Goal: Information Seeking & Learning: Find specific fact

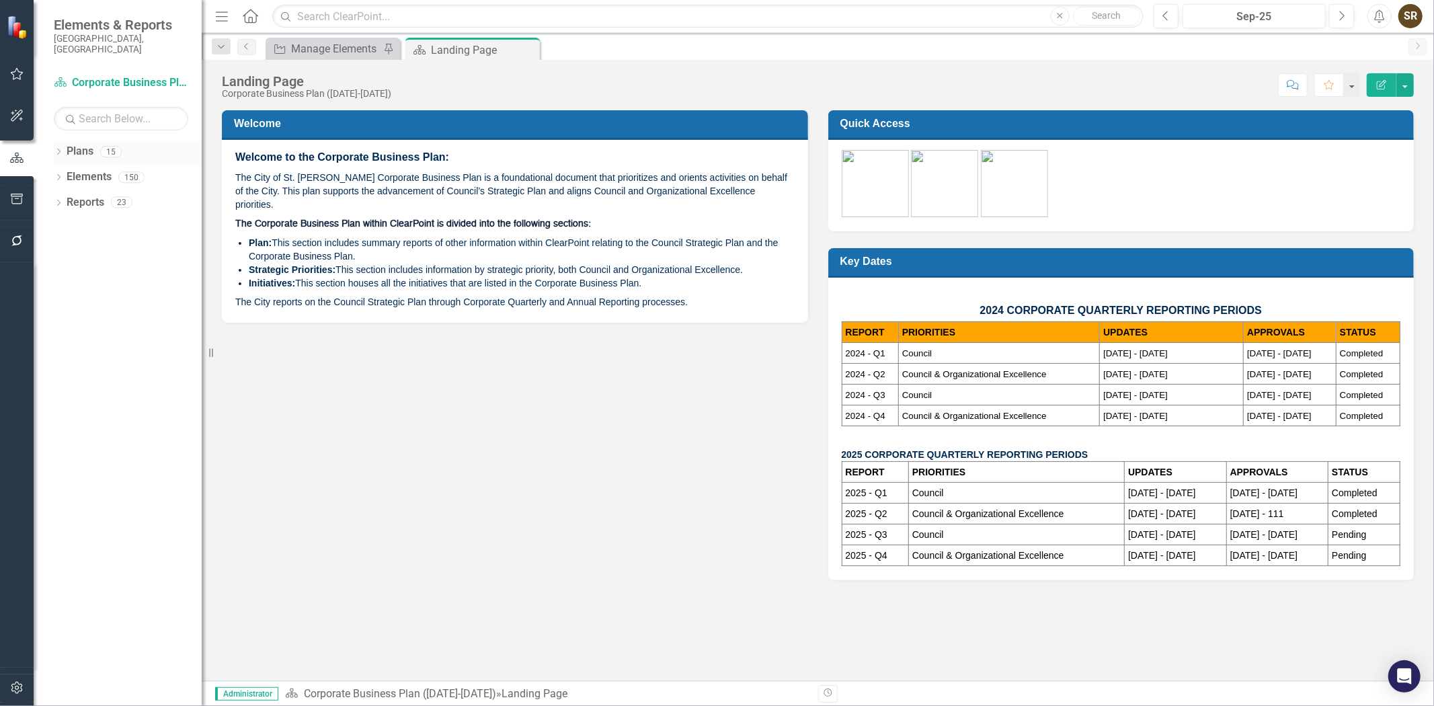
click at [58, 149] on icon "Dropdown" at bounding box center [58, 152] width 9 height 7
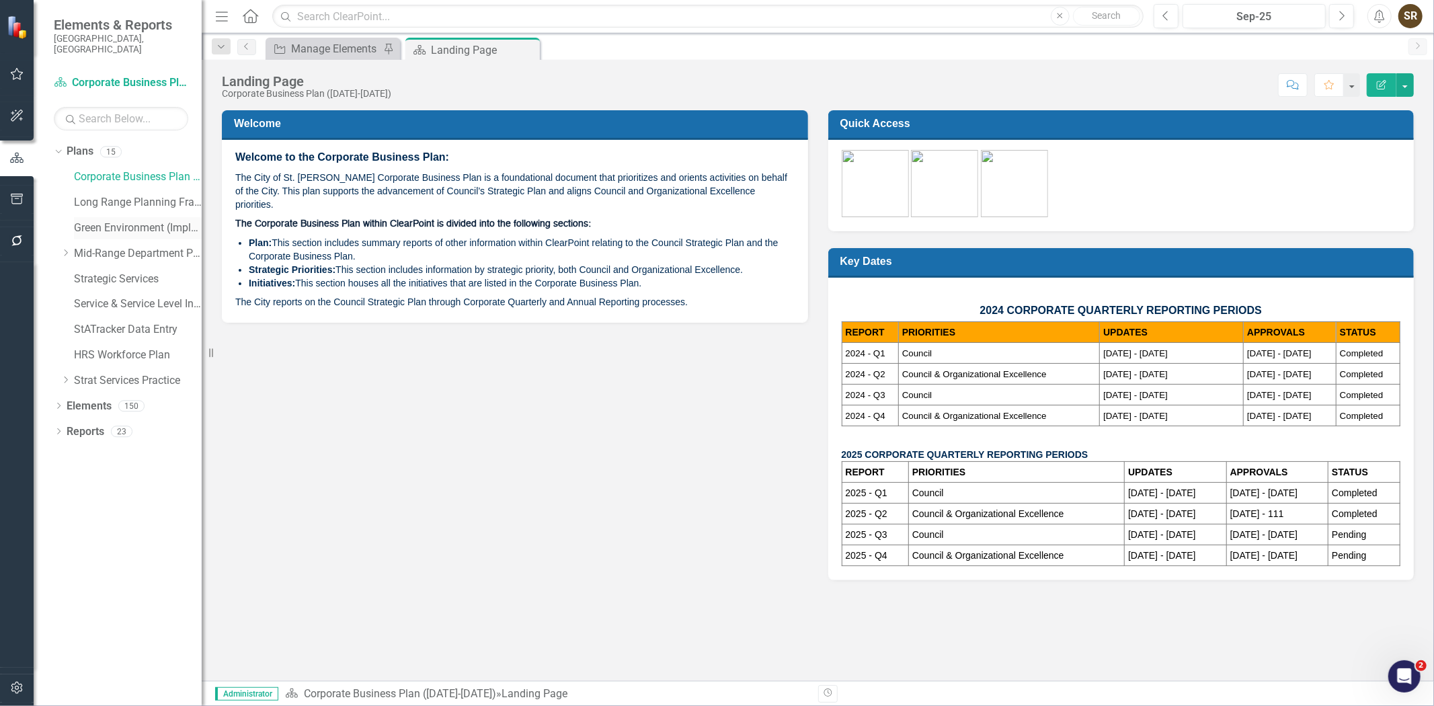
click at [117, 220] on link "Green Environment (Implementation)" at bounding box center [138, 227] width 128 height 15
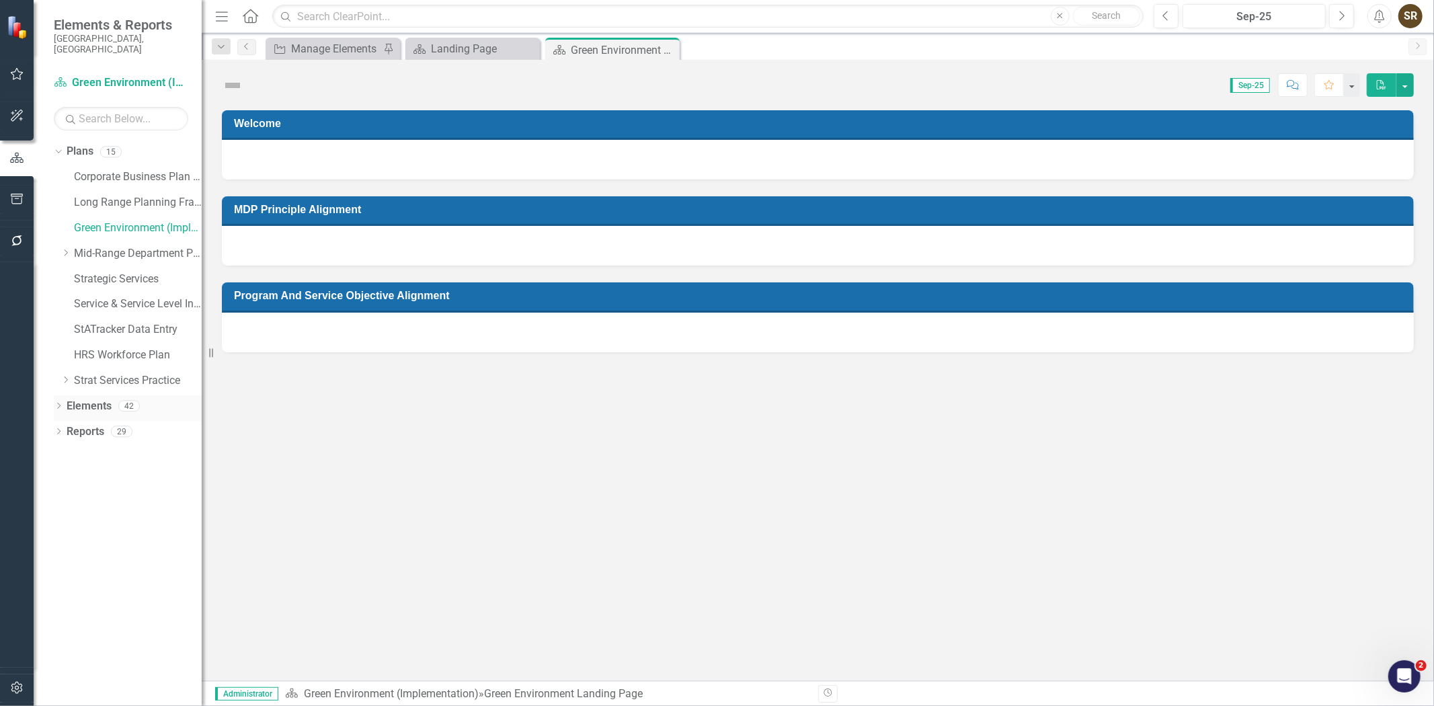
click at [59, 403] on icon "Dropdown" at bounding box center [58, 406] width 9 height 7
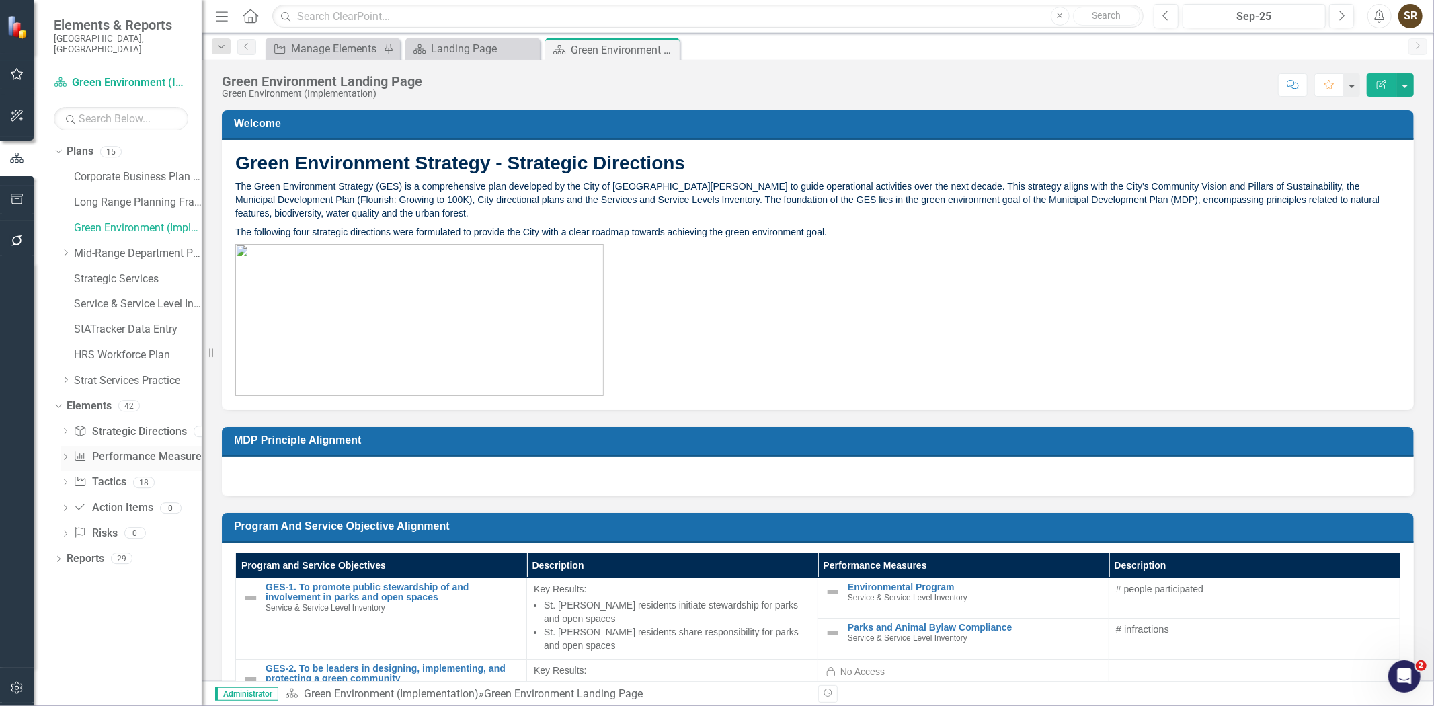
click at [116, 449] on link "Performance Measure Performance Measures" at bounding box center [139, 456] width 133 height 15
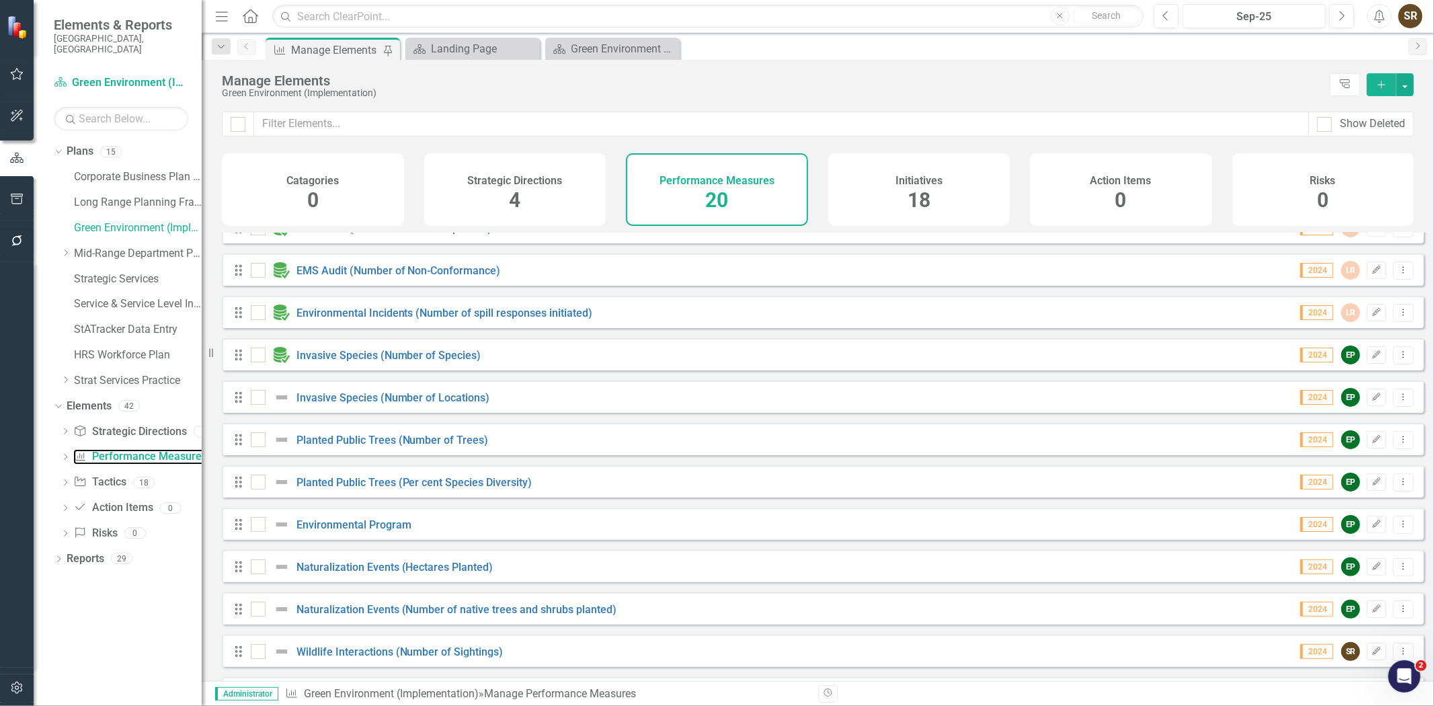
scroll to position [408, 0]
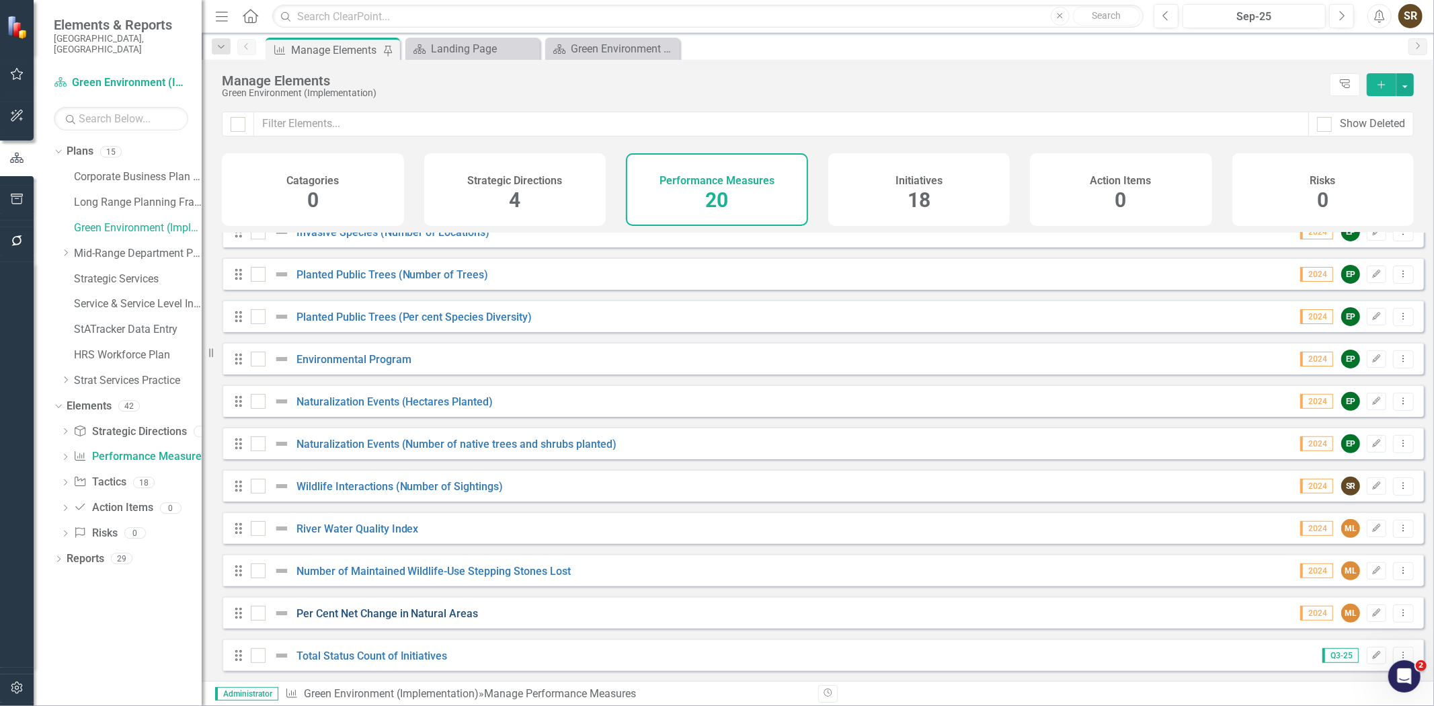
click at [354, 614] on link "Per Cent Net Change in Natural Areas" at bounding box center [387, 613] width 182 height 13
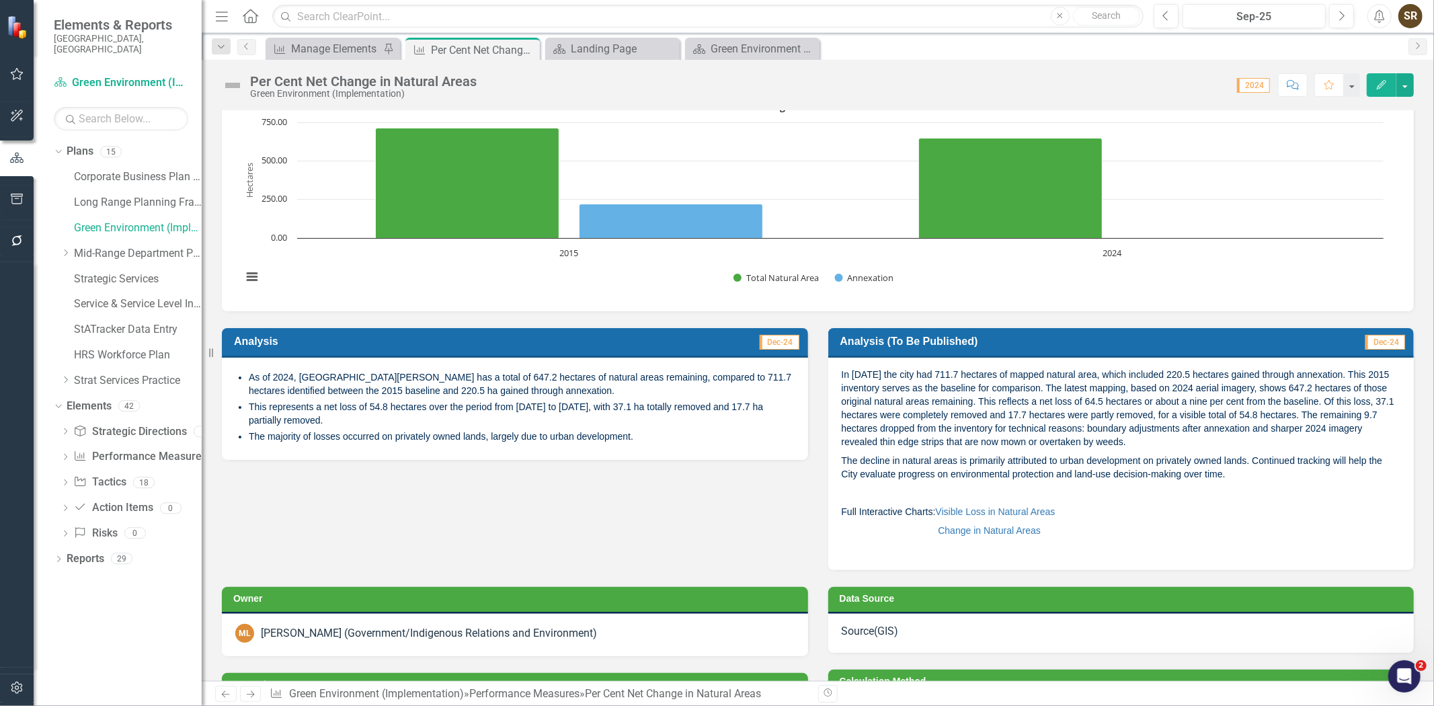
scroll to position [456, 0]
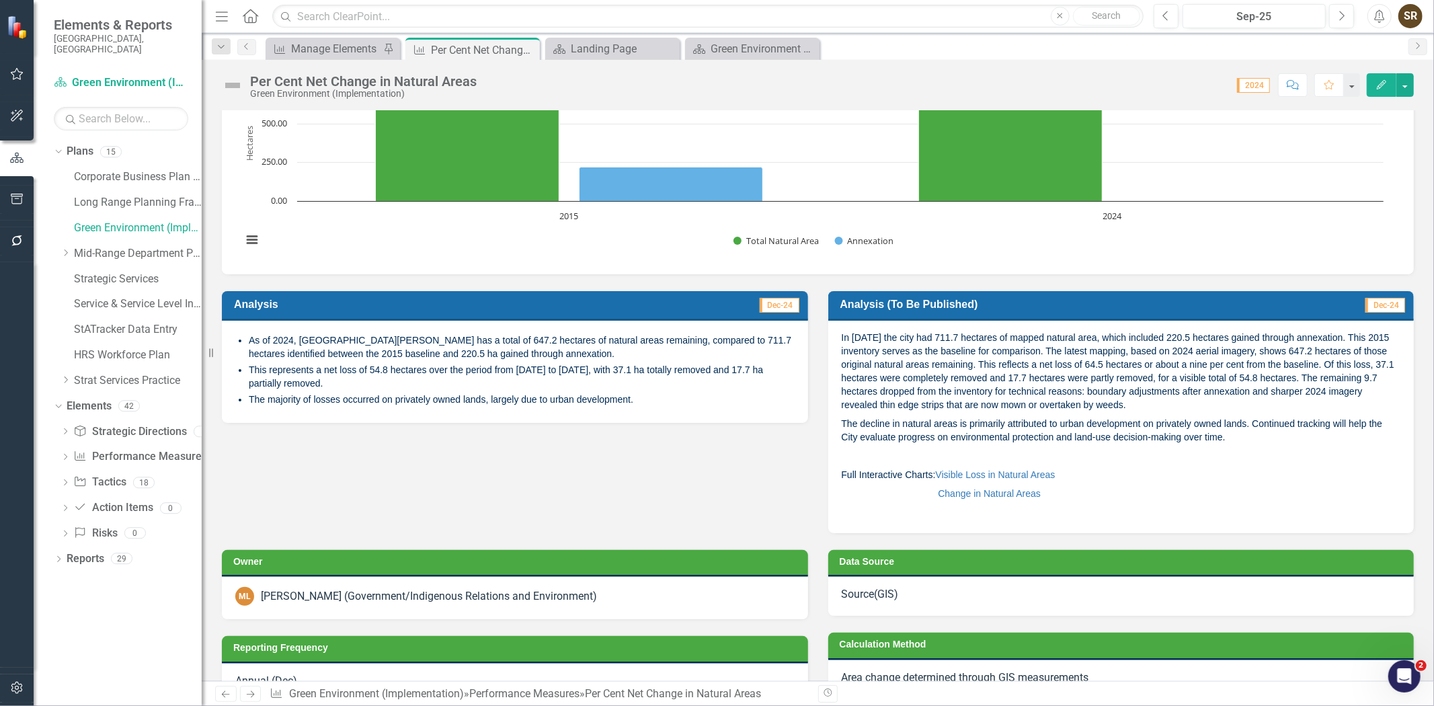
click at [1172, 366] on p "In [DATE] the city had 711.7 hectares of mapped natural area, which included 22…" at bounding box center [1121, 372] width 559 height 83
click at [1193, 307] on h3 "Analysis (to be published)" at bounding box center [1058, 304] width 436 height 13
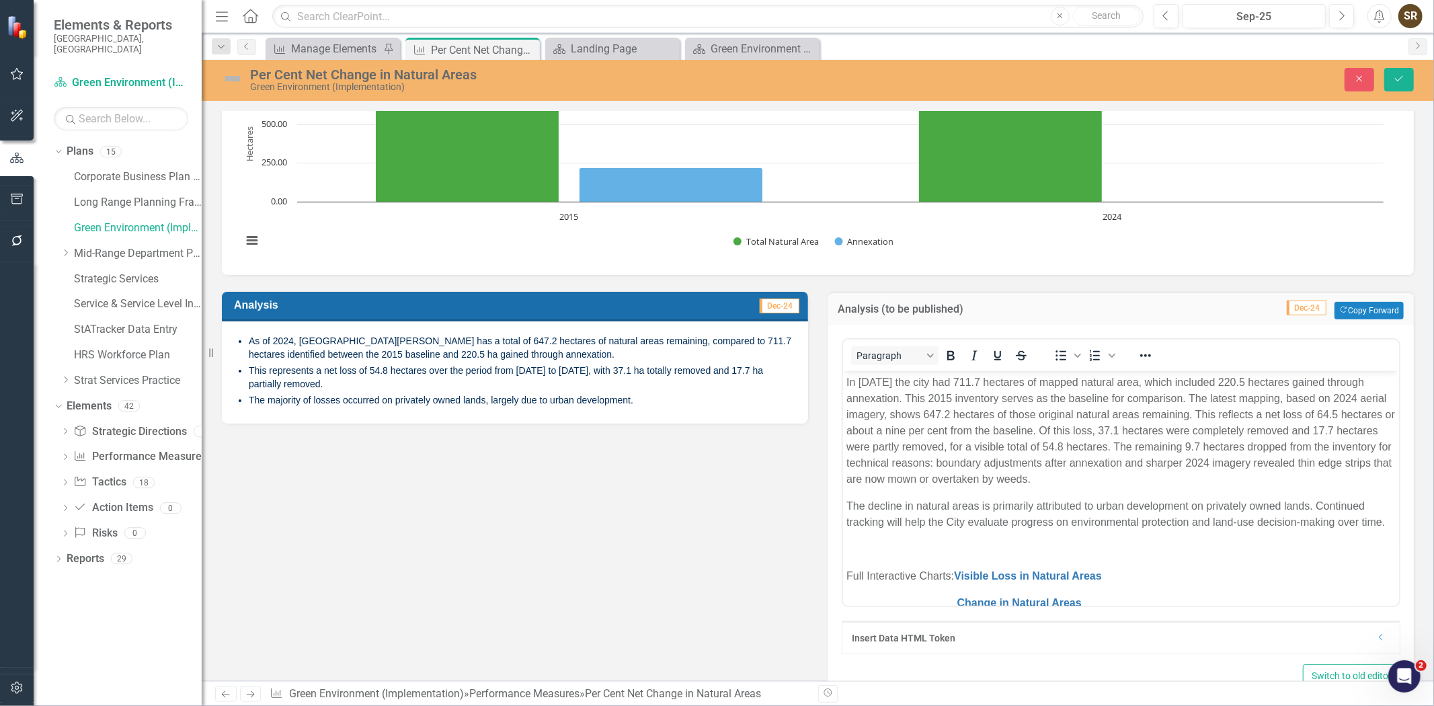
scroll to position [0, 0]
click at [1159, 422] on p "In [DATE] the city had 711.7 hectares of mapped natural area, which included 22…" at bounding box center [1121, 430] width 550 height 113
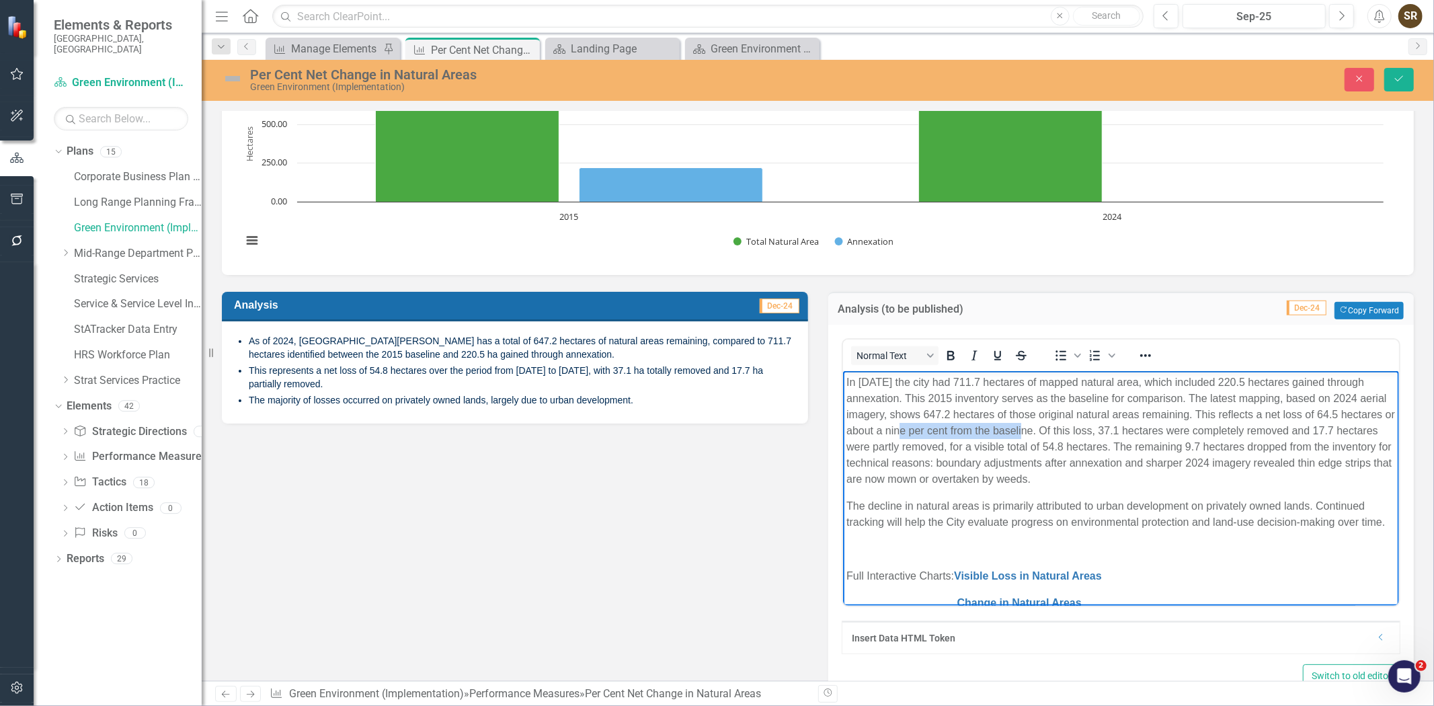
drag, startPoint x: 977, startPoint y: 432, endPoint x: 1086, endPoint y: 434, distance: 109.6
click at [1086, 434] on p "In [DATE] the city had 711.7 hectares of mapped natural area, which included 22…" at bounding box center [1121, 430] width 550 height 113
copy p "per cent from the baseline"
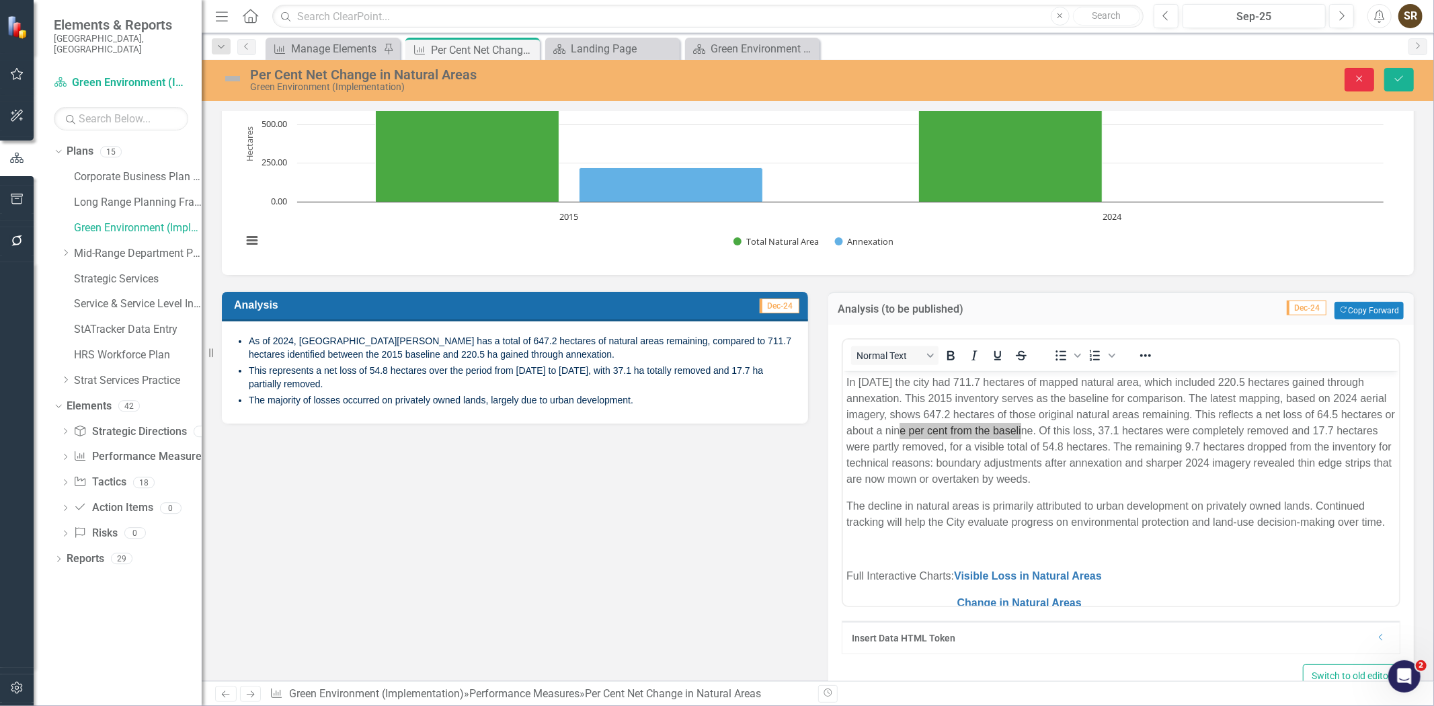
click at [1365, 79] on icon "Close" at bounding box center [1359, 78] width 12 height 9
